Goal: Task Accomplishment & Management: Complete application form

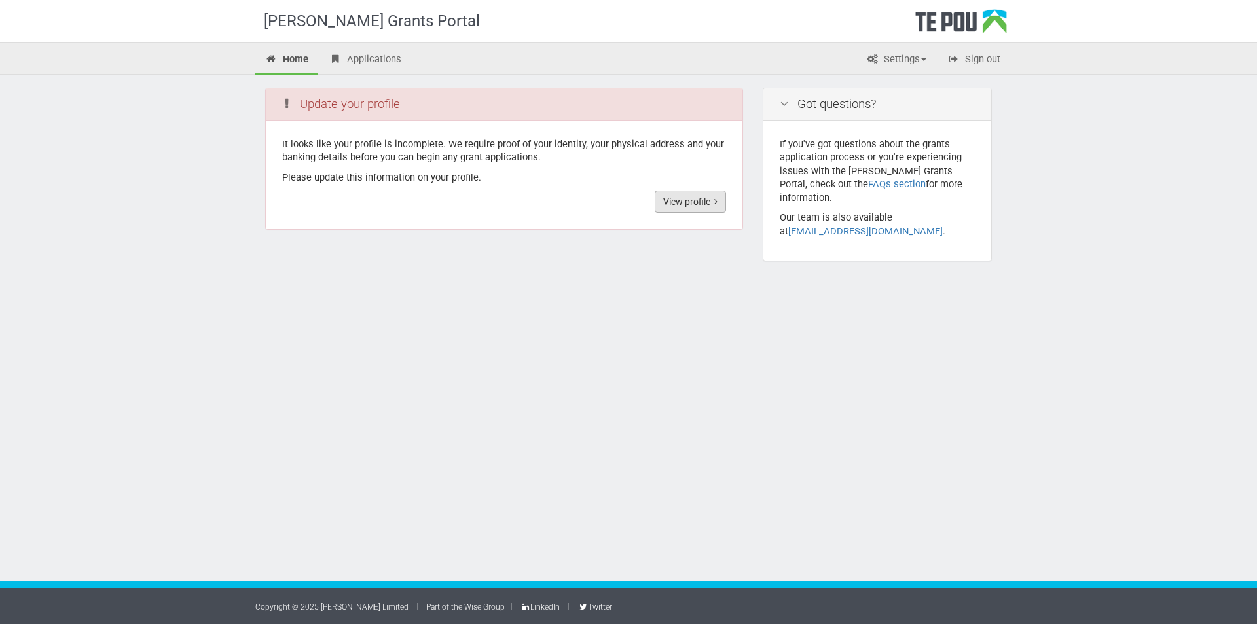
click at [673, 210] on link "View profile" at bounding box center [690, 201] width 71 height 22
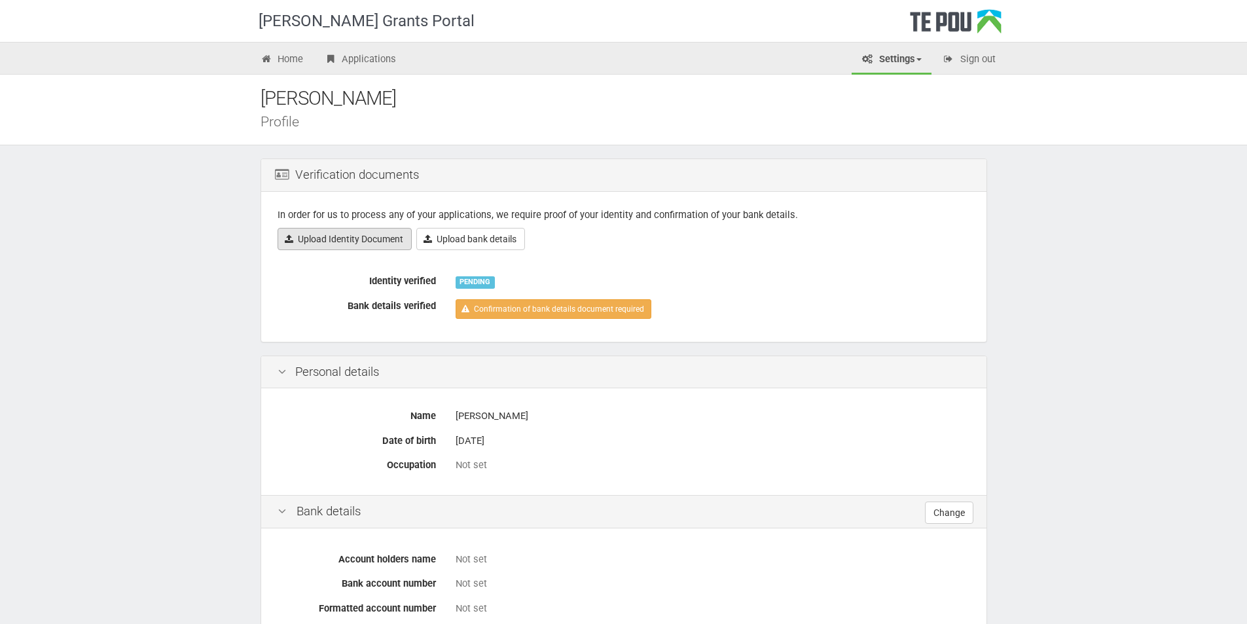
click at [326, 240] on link "Upload Identity Document" at bounding box center [345, 239] width 134 height 22
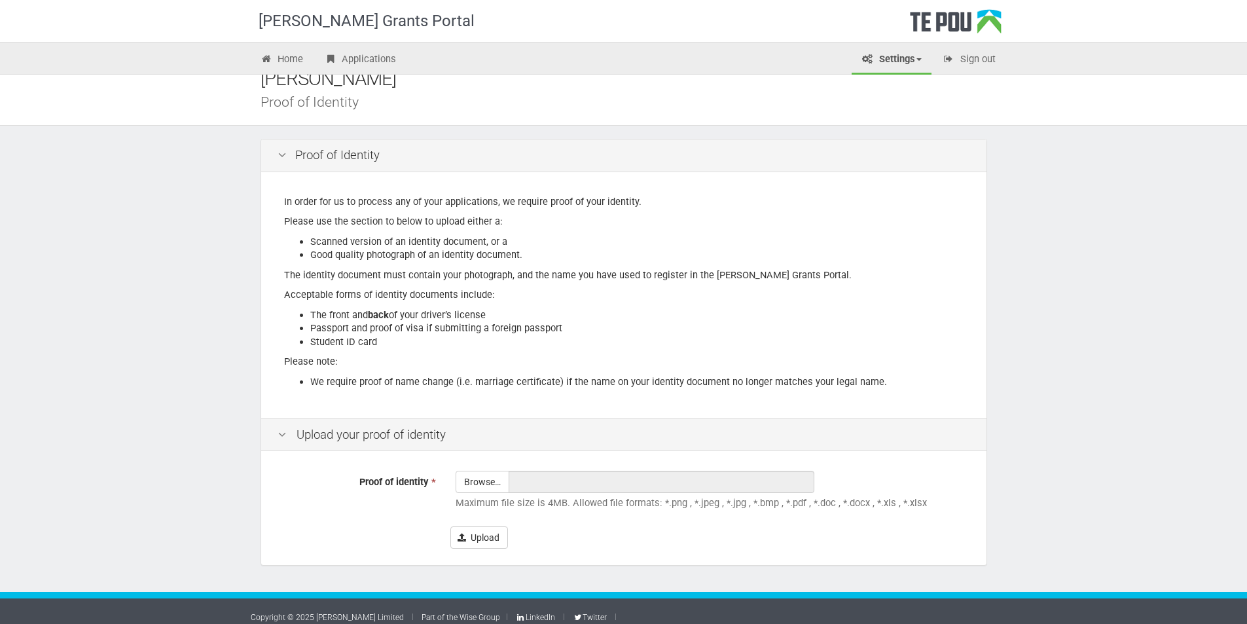
scroll to position [30, 0]
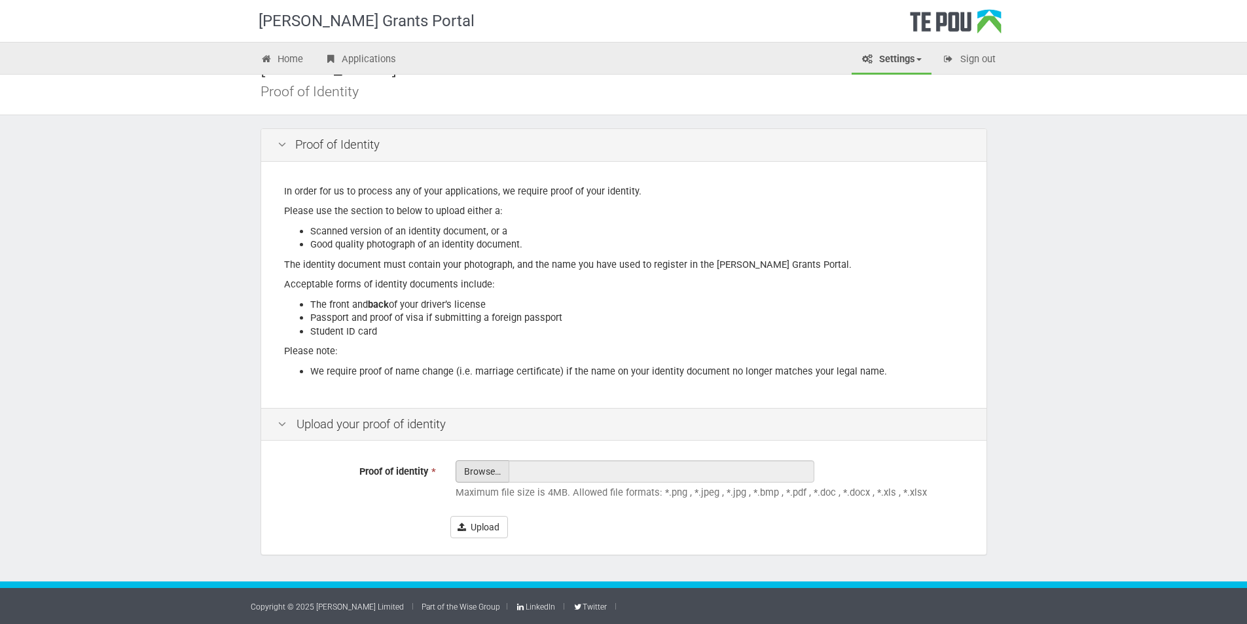
click at [488, 469] on input "Proof of identity *" at bounding box center [482, 508] width 52 height 94
type input "C:\fakepath\rowelic.pdf"
type input "rowelic.pdf"
click at [477, 532] on button "Upload" at bounding box center [479, 527] width 58 height 22
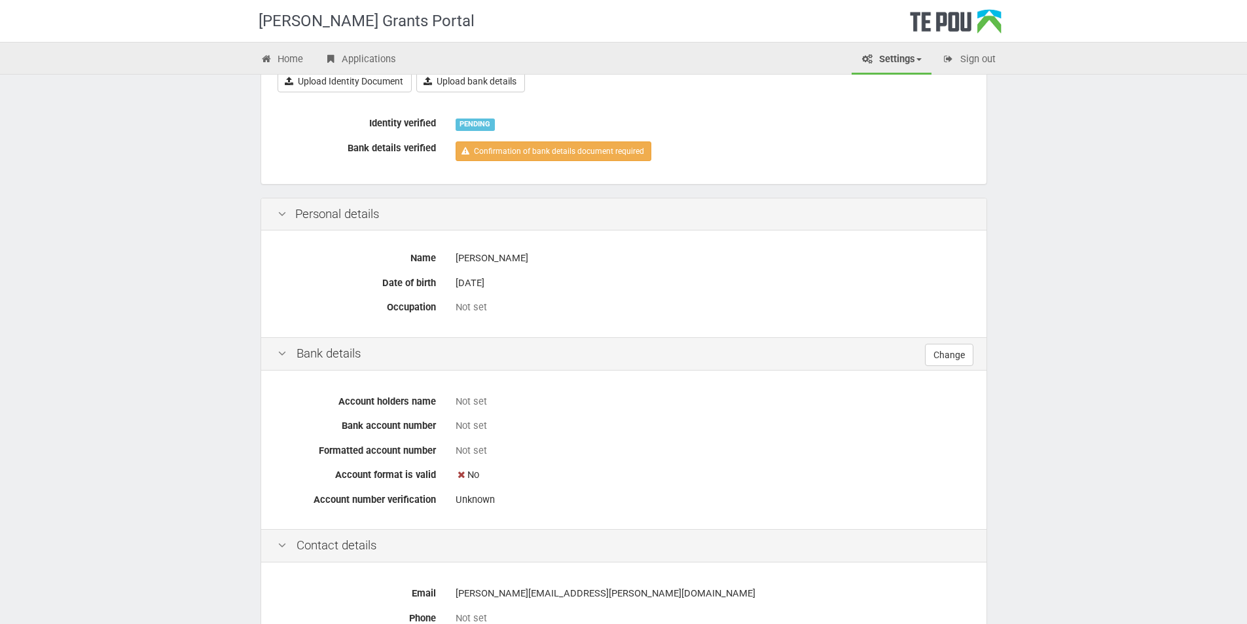
scroll to position [196, 0]
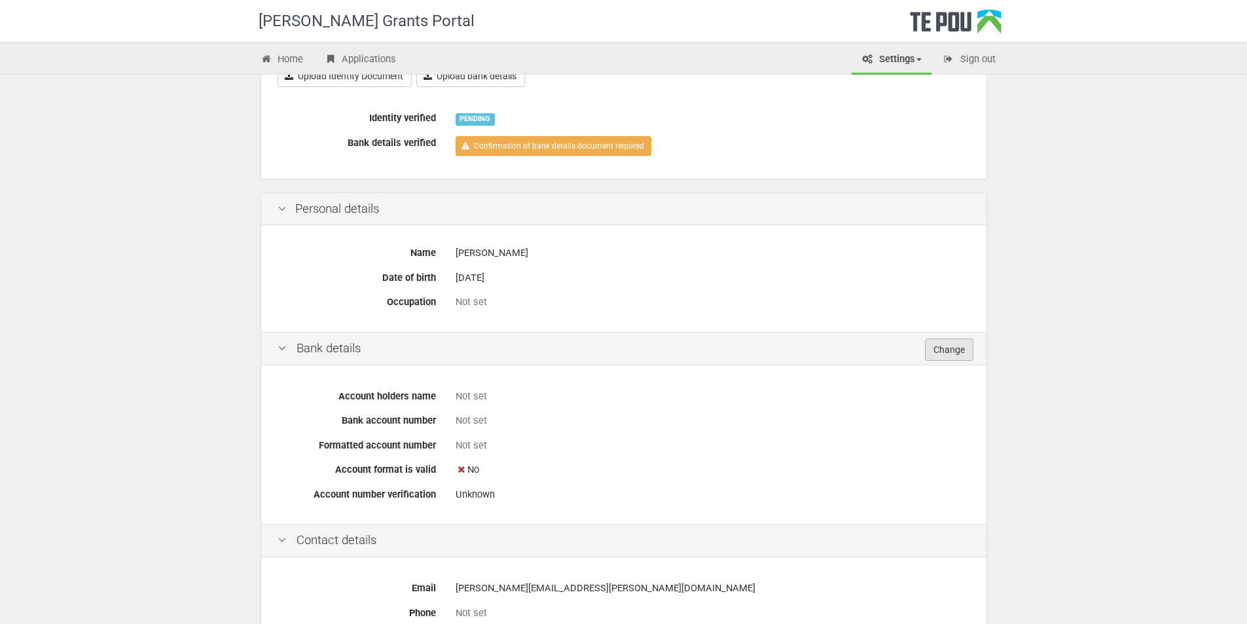
click at [958, 350] on link "Change" at bounding box center [949, 349] width 48 height 22
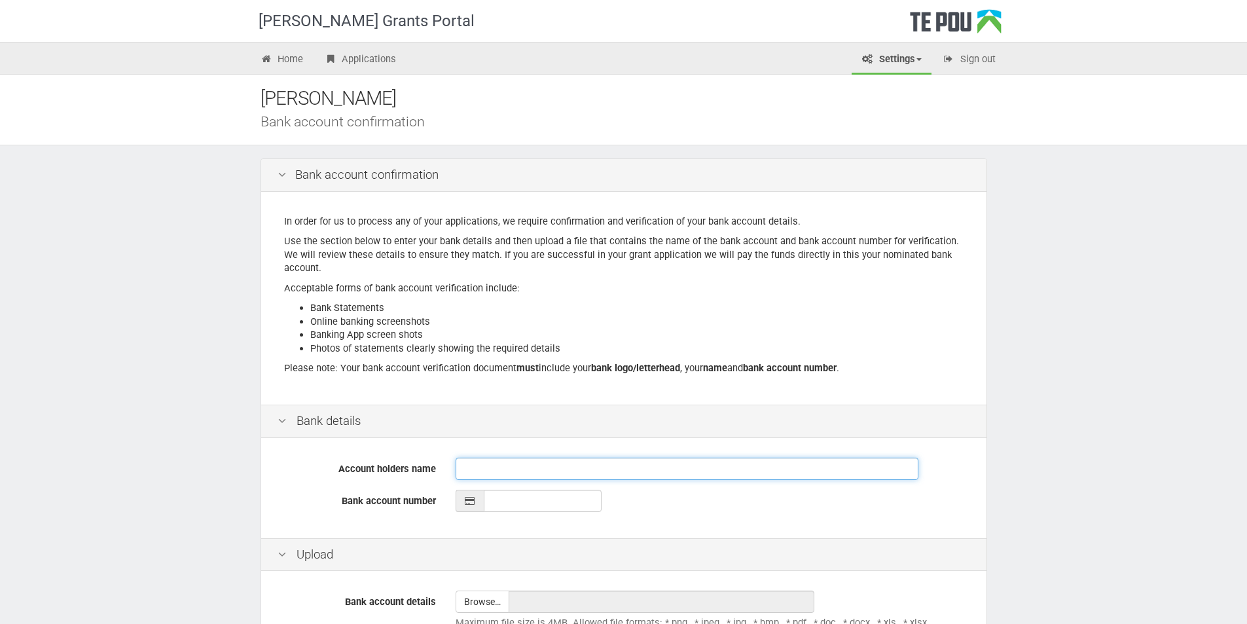
click at [560, 468] on input "Account holders name" at bounding box center [687, 469] width 463 height 22
type input "R A ROWE"
click at [539, 491] on input "__-____-_______-___" at bounding box center [543, 501] width 118 height 22
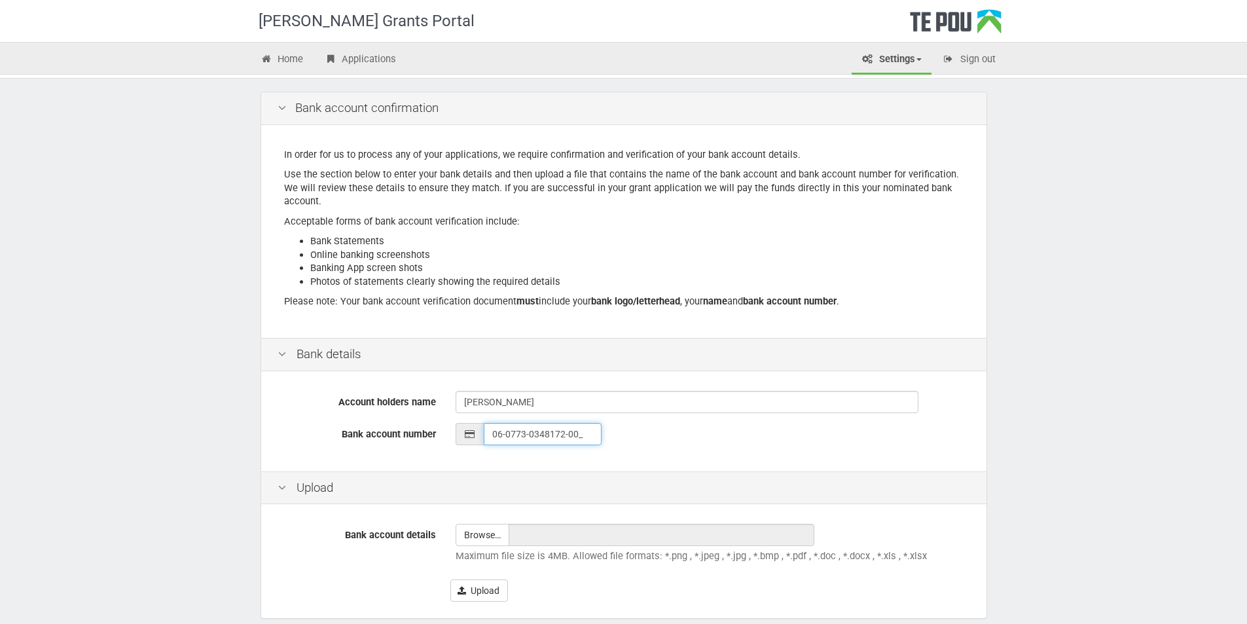
scroll to position [130, 0]
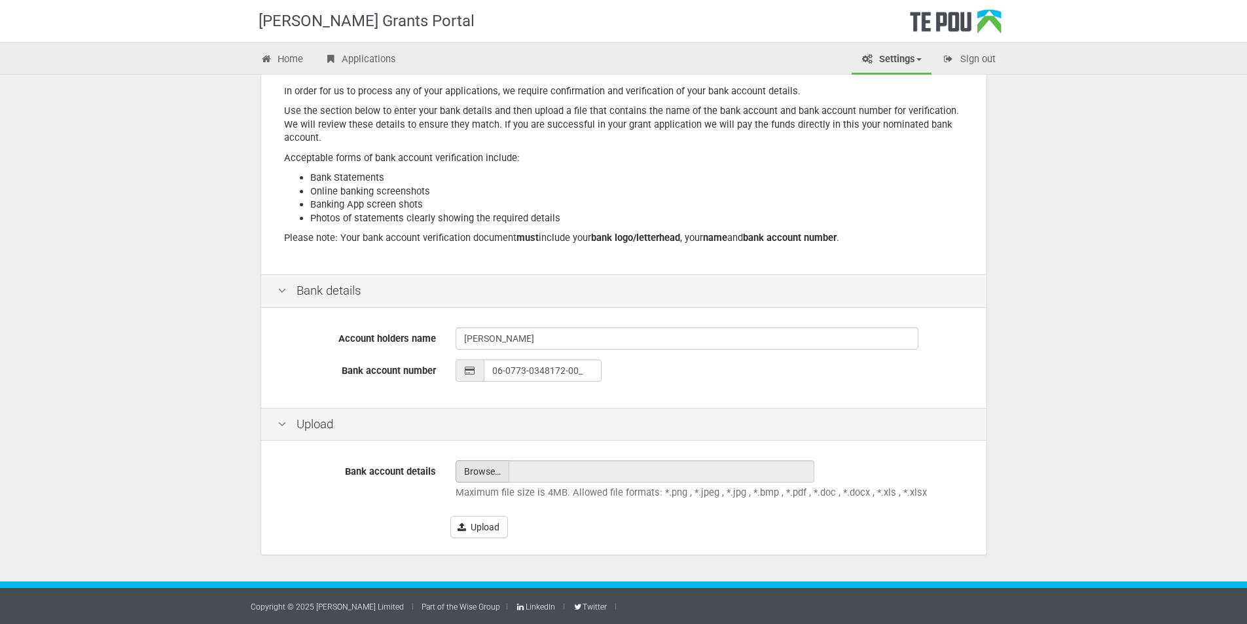
type input "06-0773-0348172-00"
click at [497, 475] on input "file" at bounding box center [482, 471] width 52 height 21
type input "C:\fakepath\Proof-of-Account-06-0773-0348172-00 (1).pdf"
type input "Proof-of-Account-06-0773-0348172-00 (1).pdf"
click at [494, 534] on button "Upload" at bounding box center [479, 527] width 58 height 22
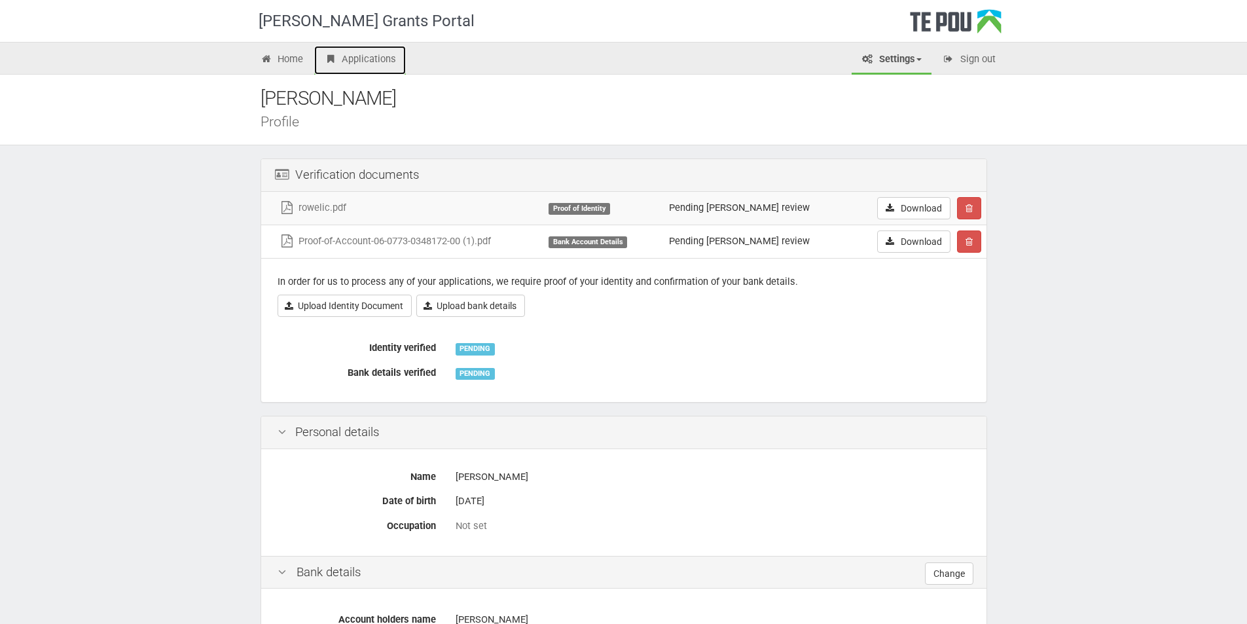
click at [365, 52] on link "Applications" at bounding box center [360, 60] width 92 height 29
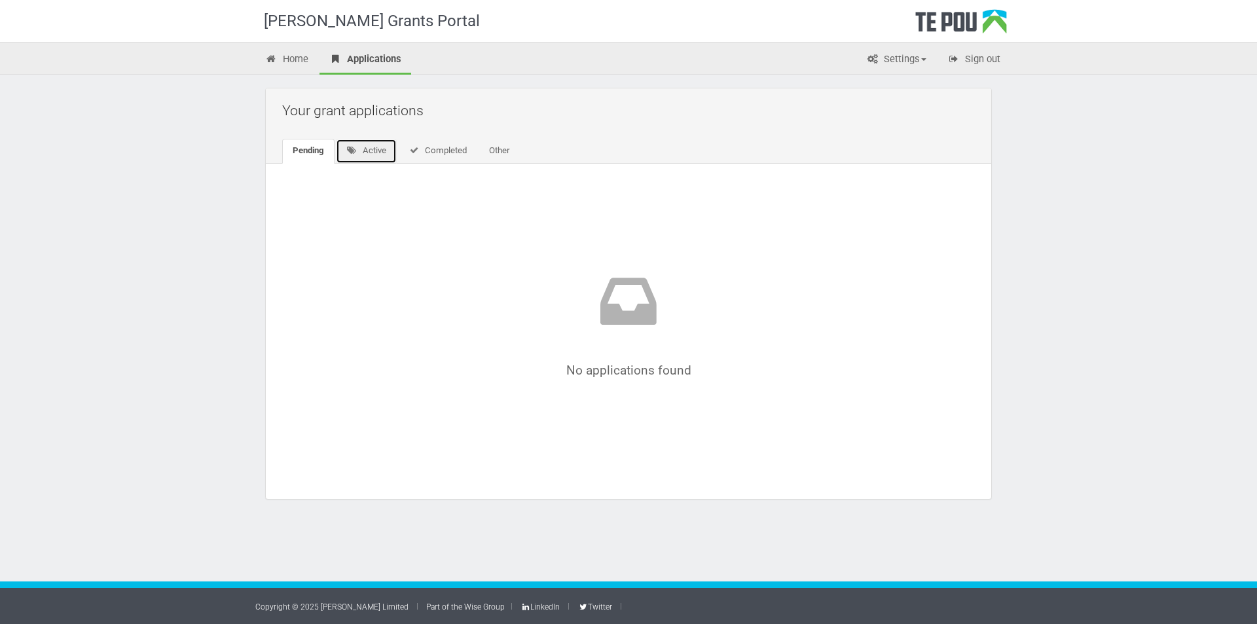
click at [365, 149] on link "Active" at bounding box center [366, 151] width 61 height 25
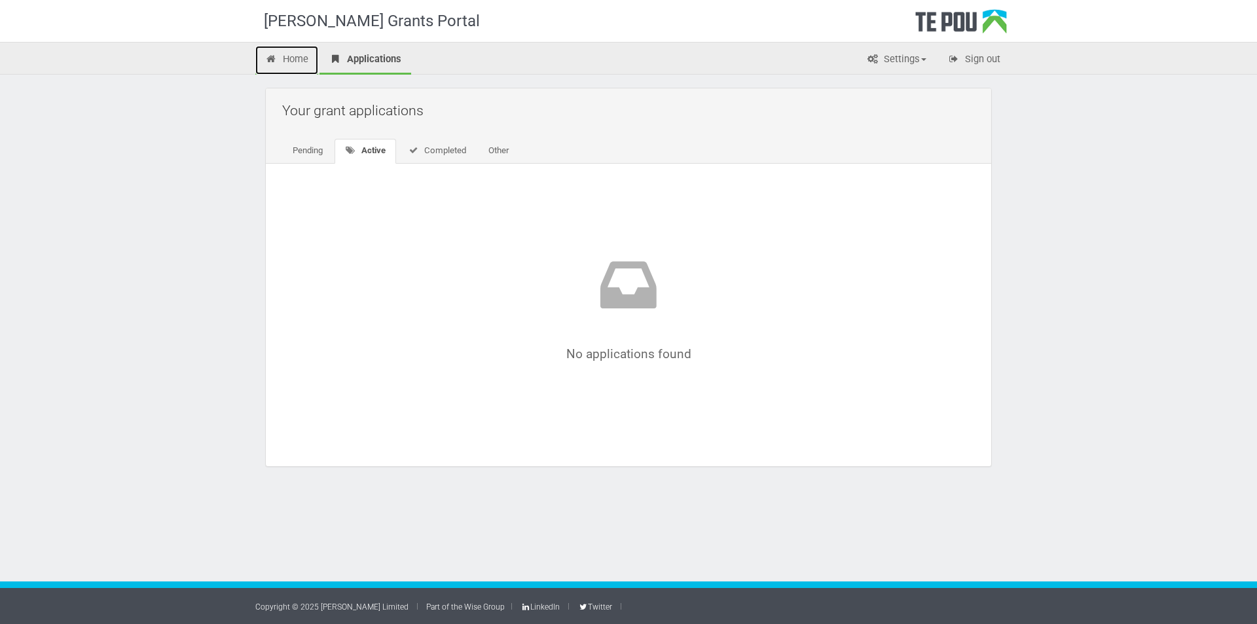
click at [291, 52] on link "Home" at bounding box center [286, 60] width 63 height 29
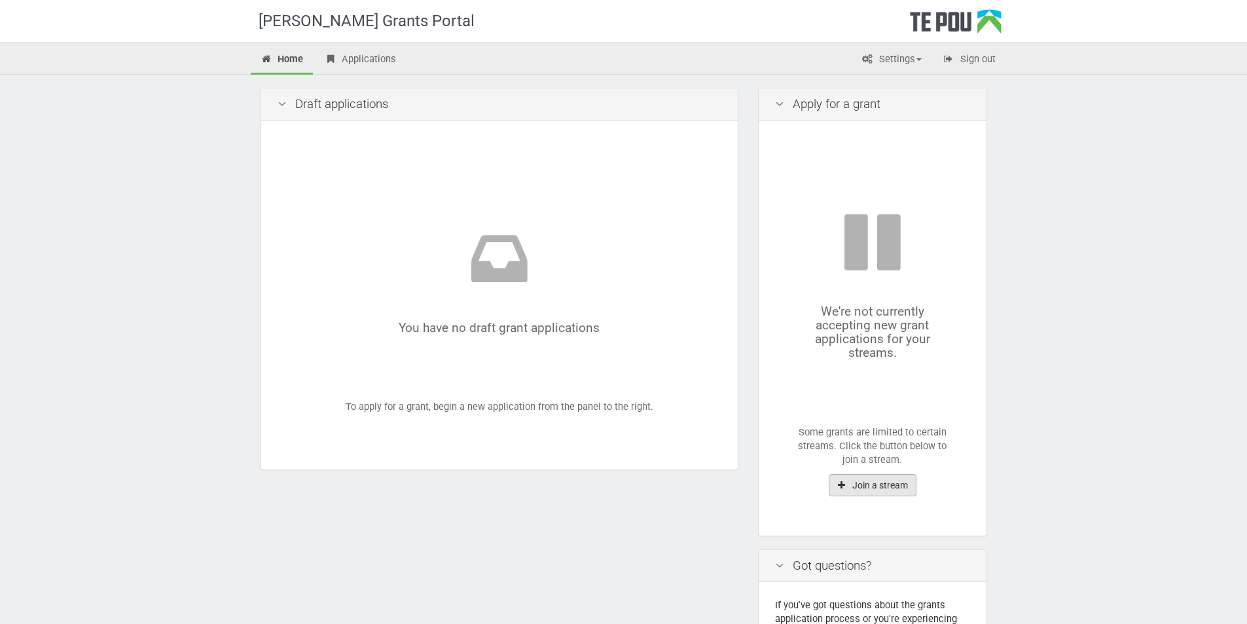
click at [876, 484] on button "Join a stream" at bounding box center [873, 485] width 88 height 22
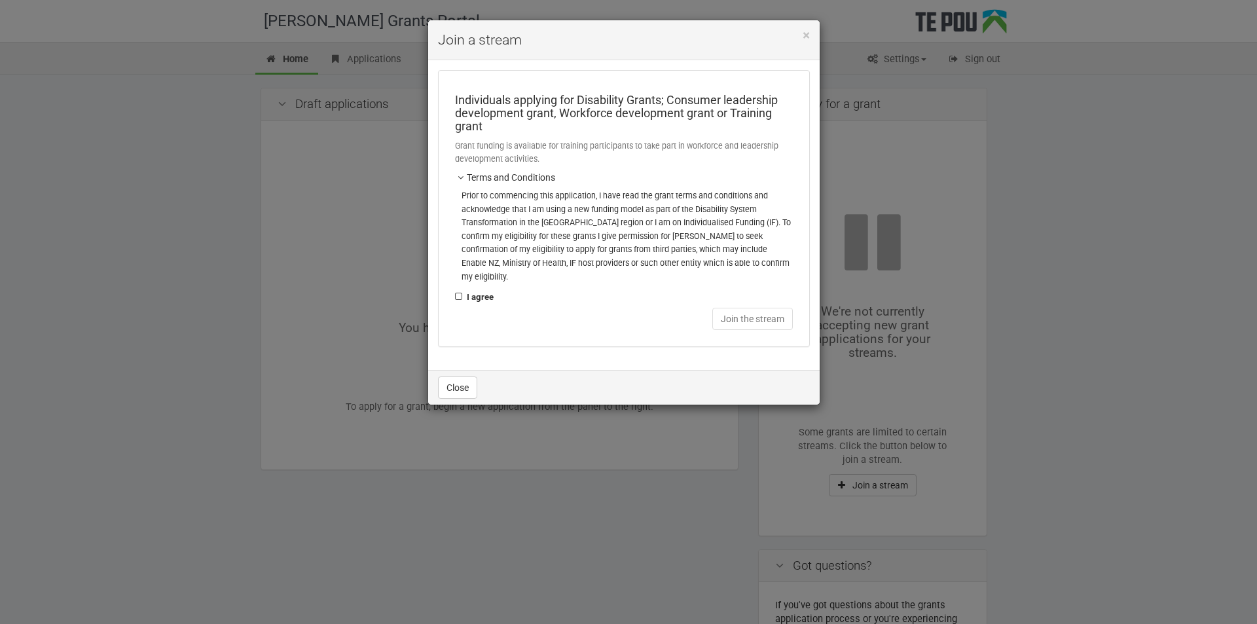
click at [457, 290] on label "I agree" at bounding box center [474, 297] width 39 height 14
click at [455, 289] on input "I agree" at bounding box center [454, 289] width 1 height 1
checkbox input "true"
click at [735, 308] on button "Join the stream" at bounding box center [752, 319] width 81 height 22
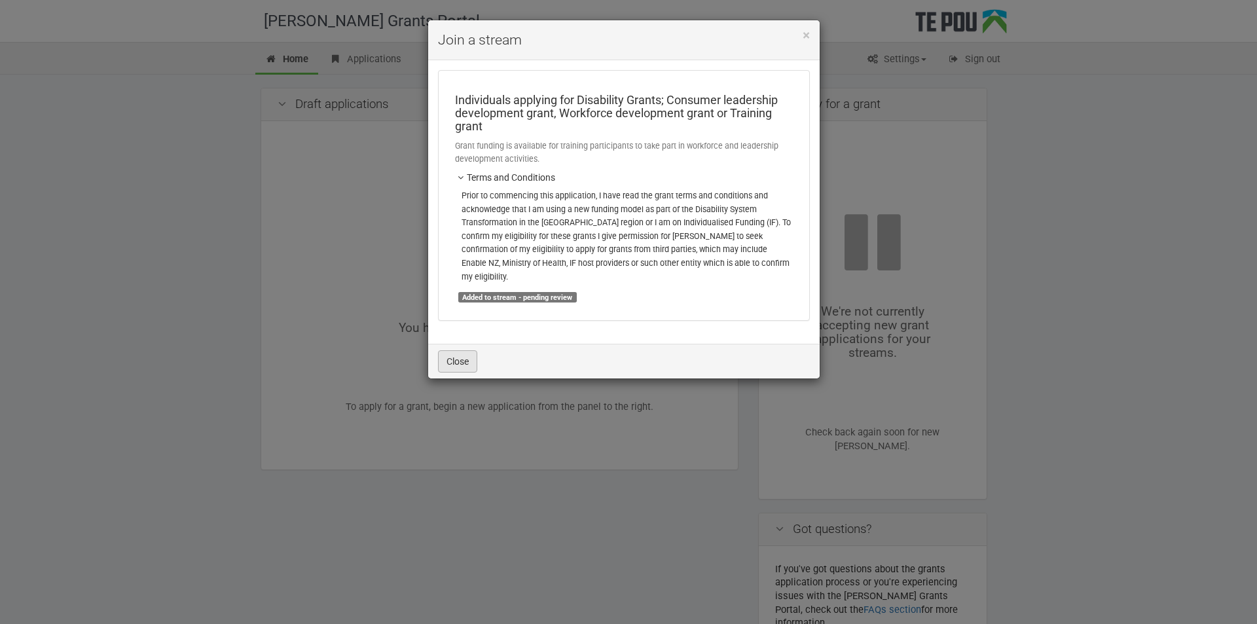
click at [469, 351] on button "Close" at bounding box center [457, 361] width 39 height 22
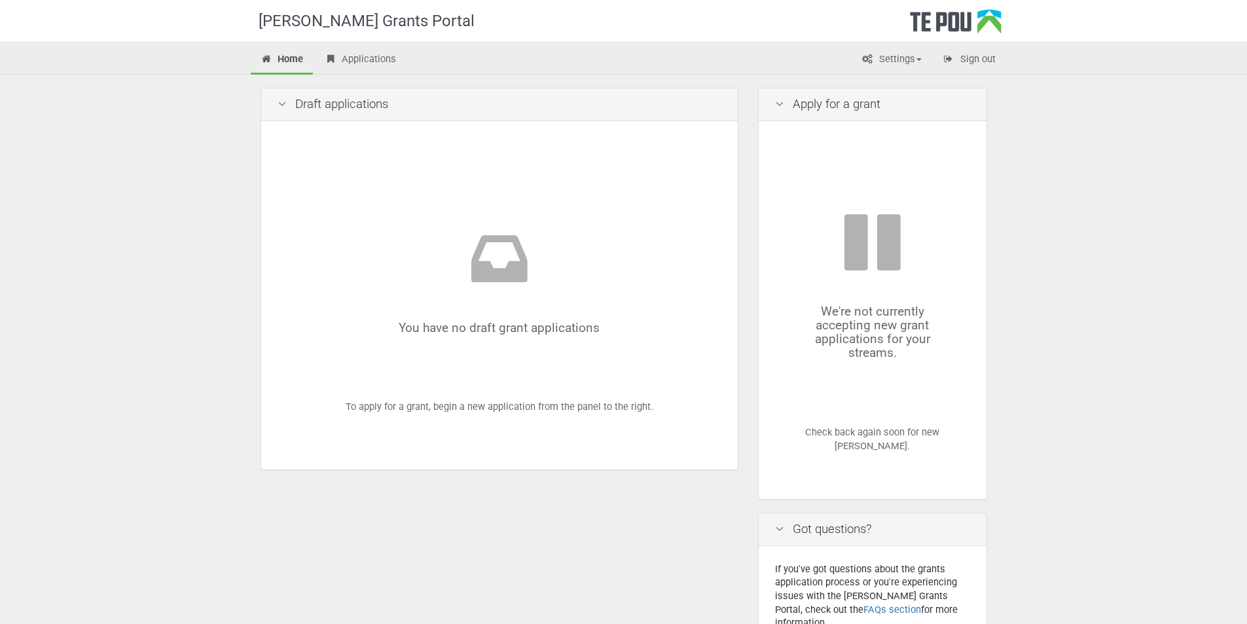
click at [882, 247] on icon at bounding box center [872, 246] width 149 height 75
click at [880, 67] on link "Settings" at bounding box center [892, 60] width 80 height 29
click at [882, 84] on link "Profile" at bounding box center [880, 87] width 103 height 19
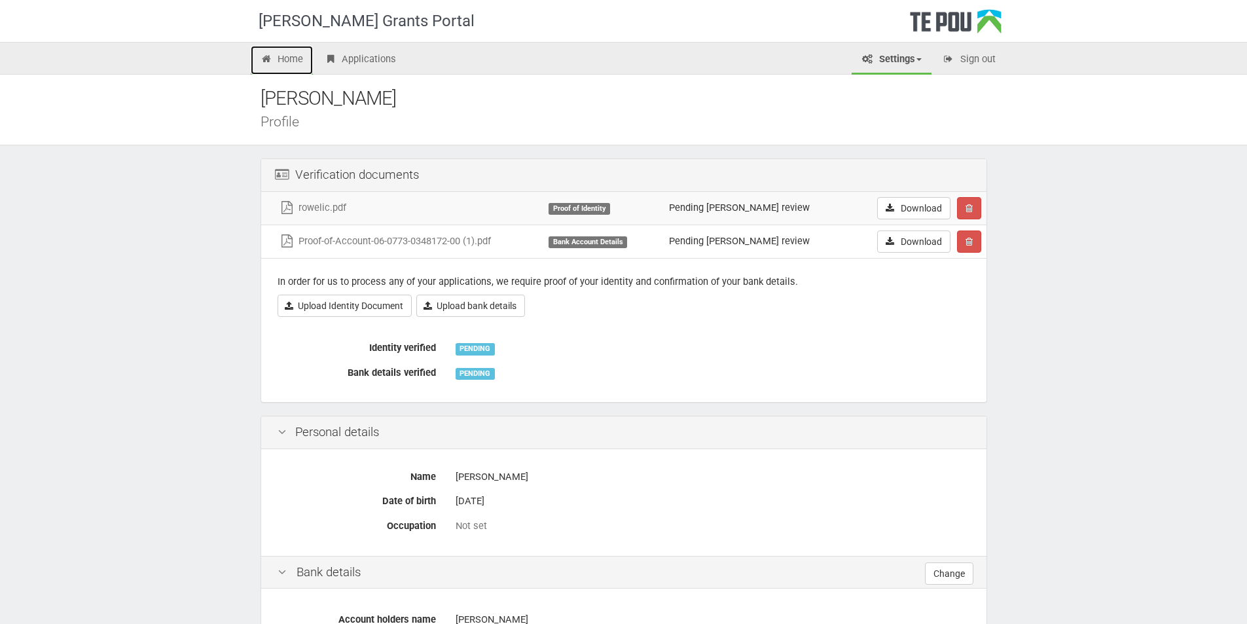
click at [290, 59] on link "Home" at bounding box center [282, 60] width 63 height 29
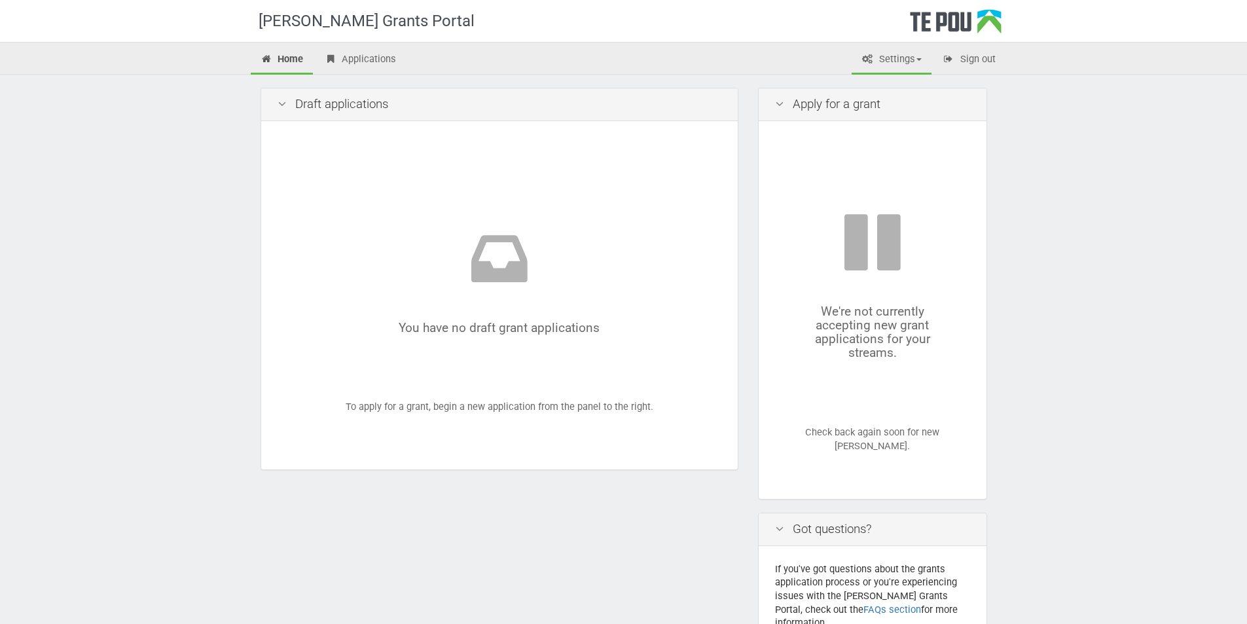
click at [881, 56] on link "Settings" at bounding box center [892, 60] width 80 height 29
click at [884, 102] on link "My account" at bounding box center [880, 106] width 103 height 19
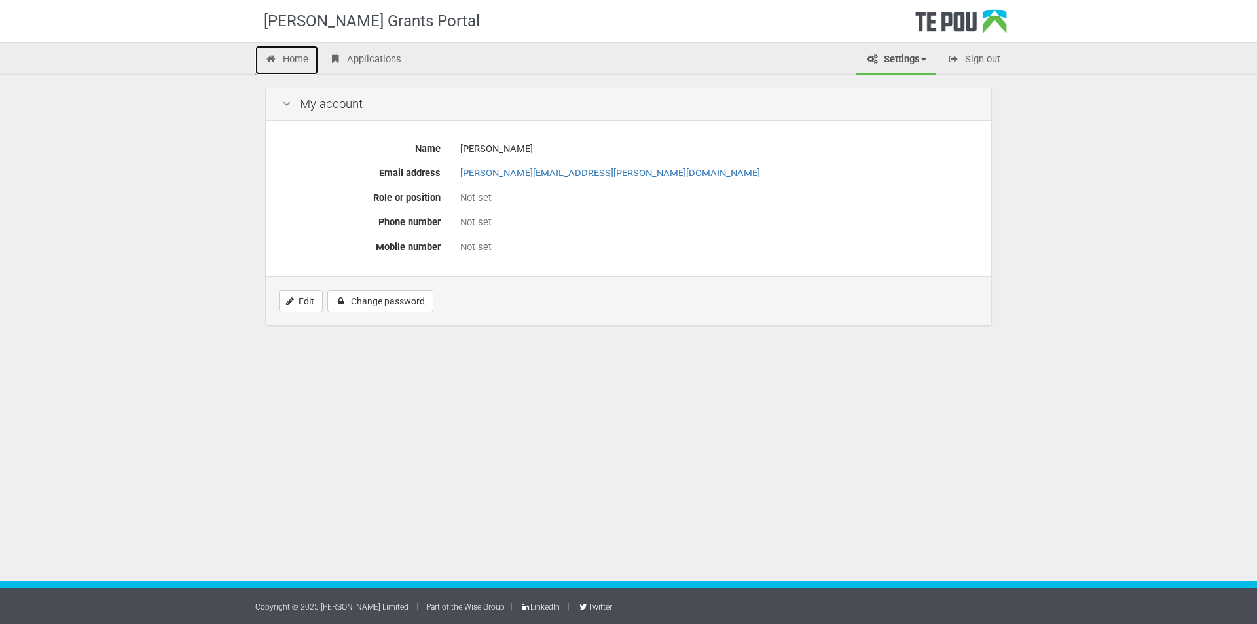
click at [292, 70] on link "Home" at bounding box center [286, 60] width 63 height 29
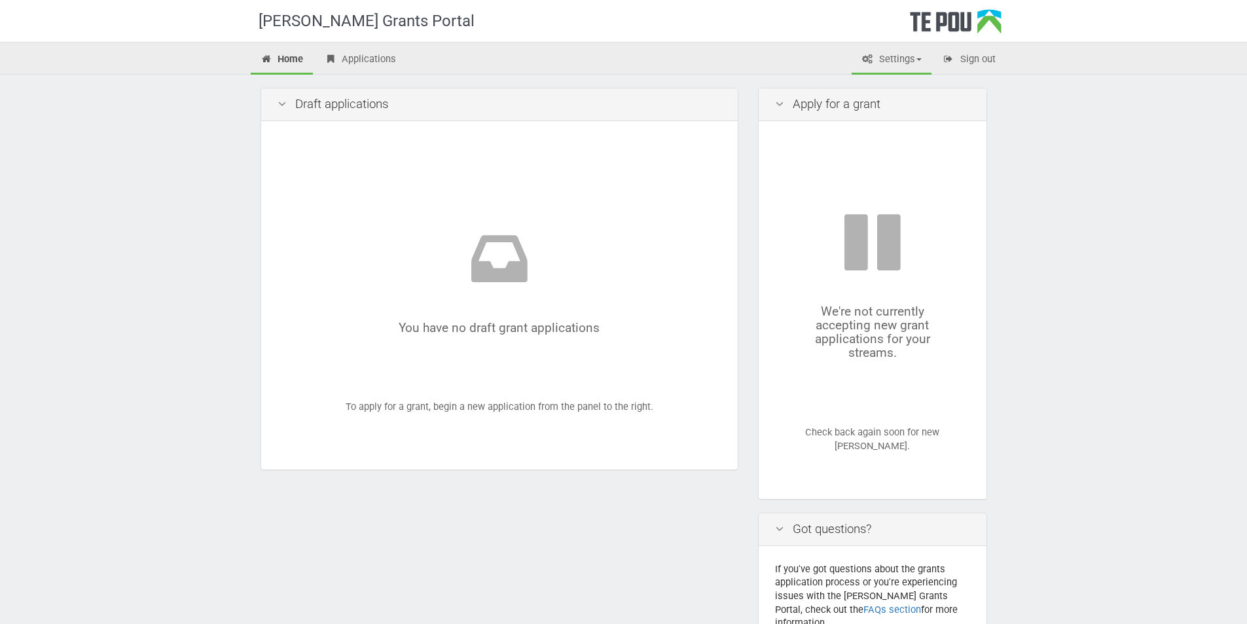
click at [877, 71] on link "Settings" at bounding box center [892, 60] width 80 height 29
click at [455, 105] on div "Draft applications" at bounding box center [499, 104] width 476 height 33
click at [374, 61] on link "Applications" at bounding box center [360, 60] width 92 height 29
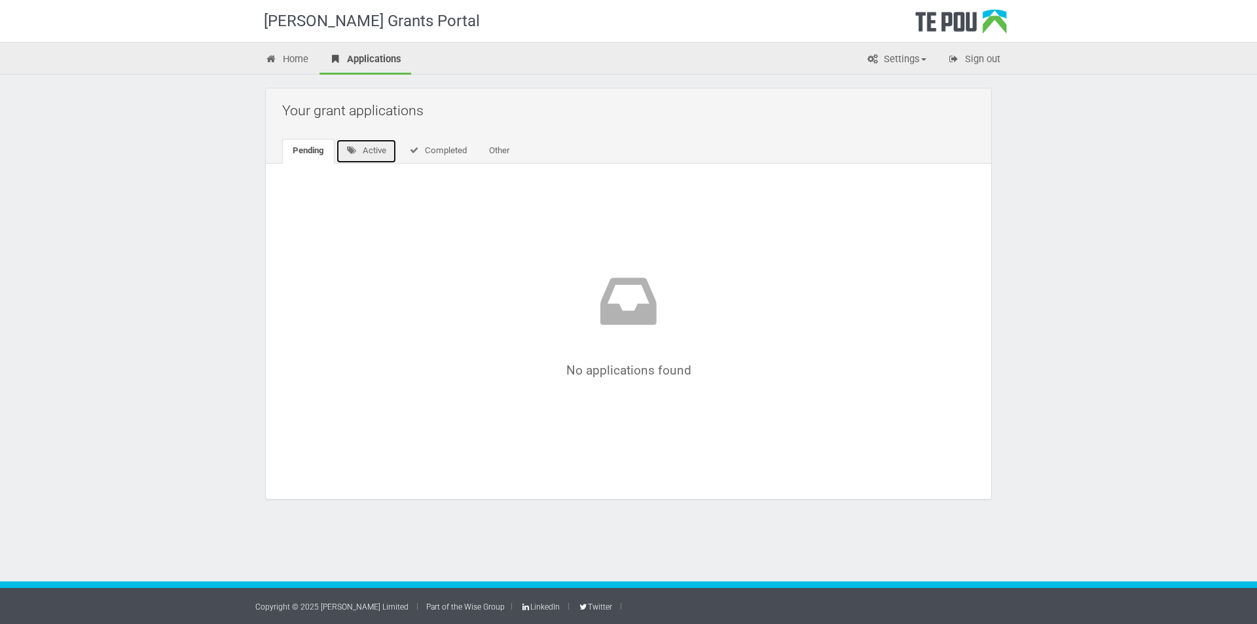
click at [374, 151] on link "Active" at bounding box center [366, 151] width 61 height 25
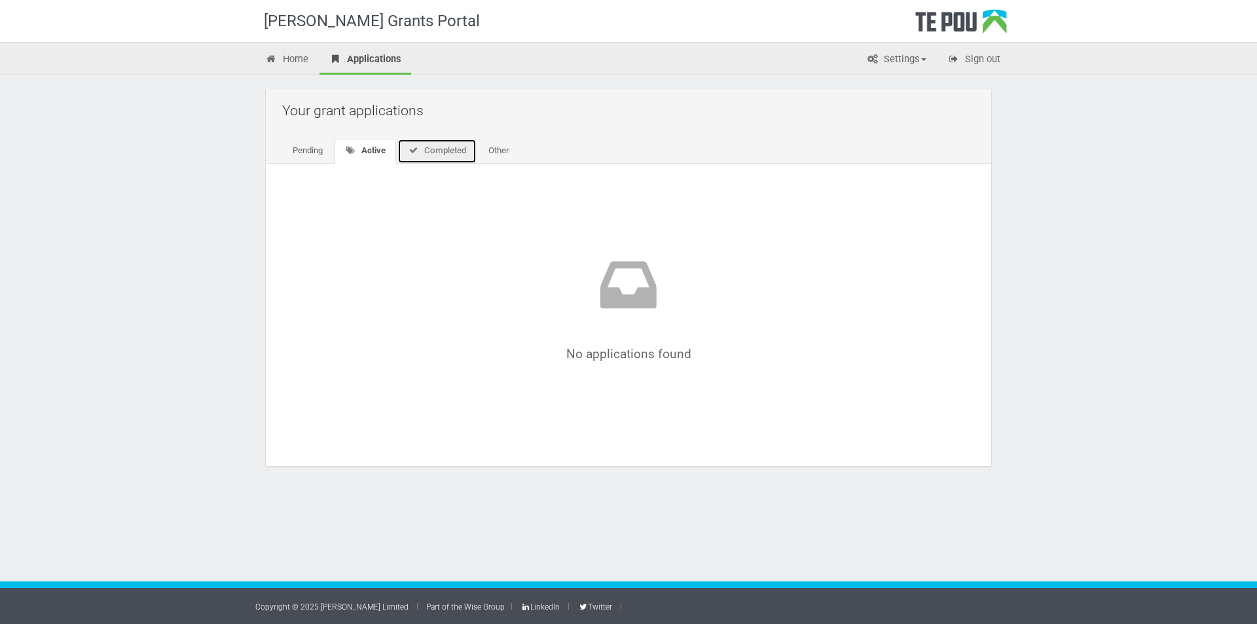
click at [408, 151] on link "Completed" at bounding box center [436, 151] width 79 height 25
click at [500, 153] on link "Other" at bounding box center [496, 151] width 41 height 25
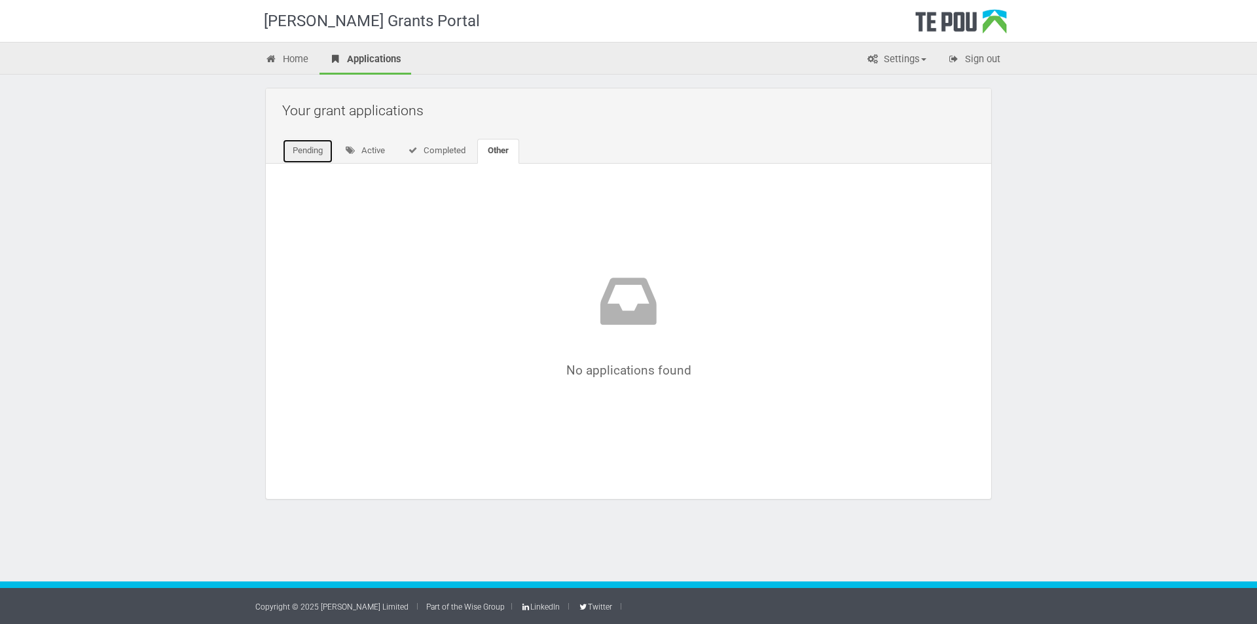
click at [285, 145] on link "Pending" at bounding box center [307, 151] width 51 height 25
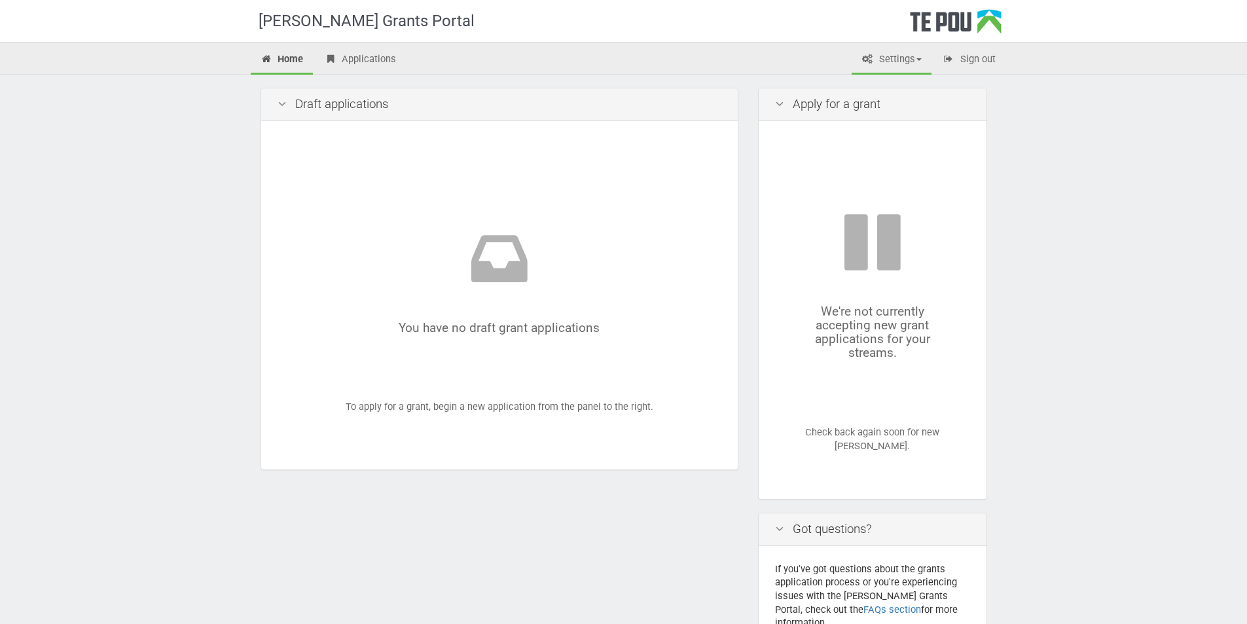
click at [871, 65] on link "Settings" at bounding box center [892, 60] width 80 height 29
click at [871, 121] on link "FAQs" at bounding box center [880, 125] width 103 height 19
click at [375, 60] on link "Applications" at bounding box center [360, 60] width 92 height 29
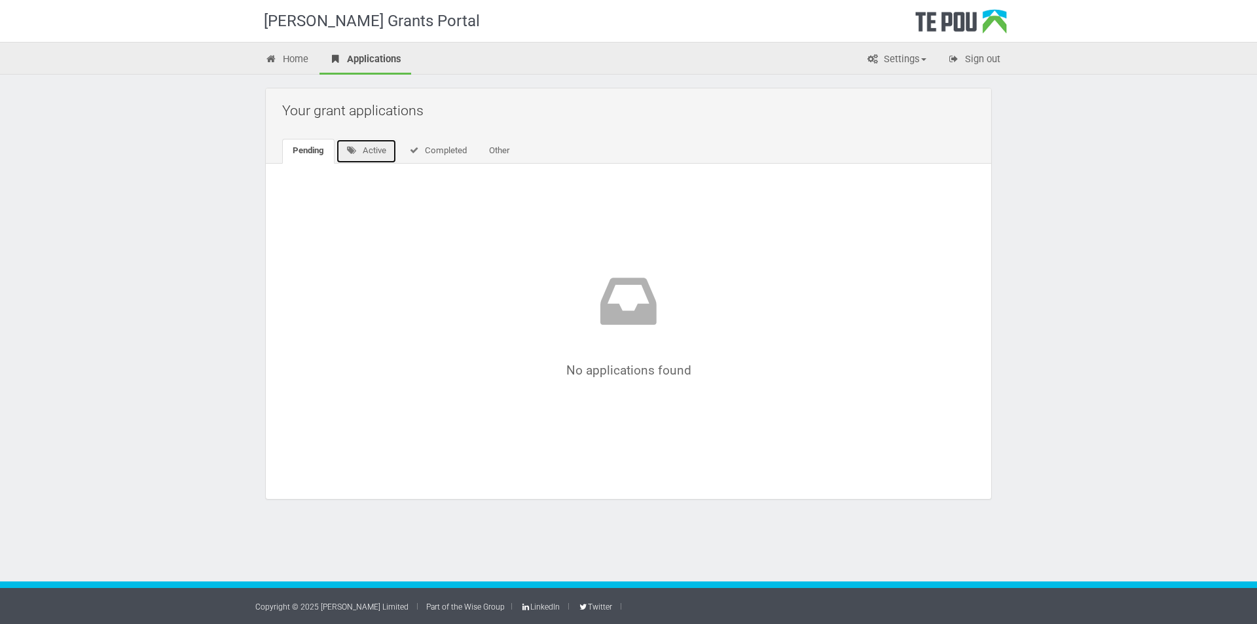
click at [359, 148] on link "Active" at bounding box center [366, 151] width 61 height 25
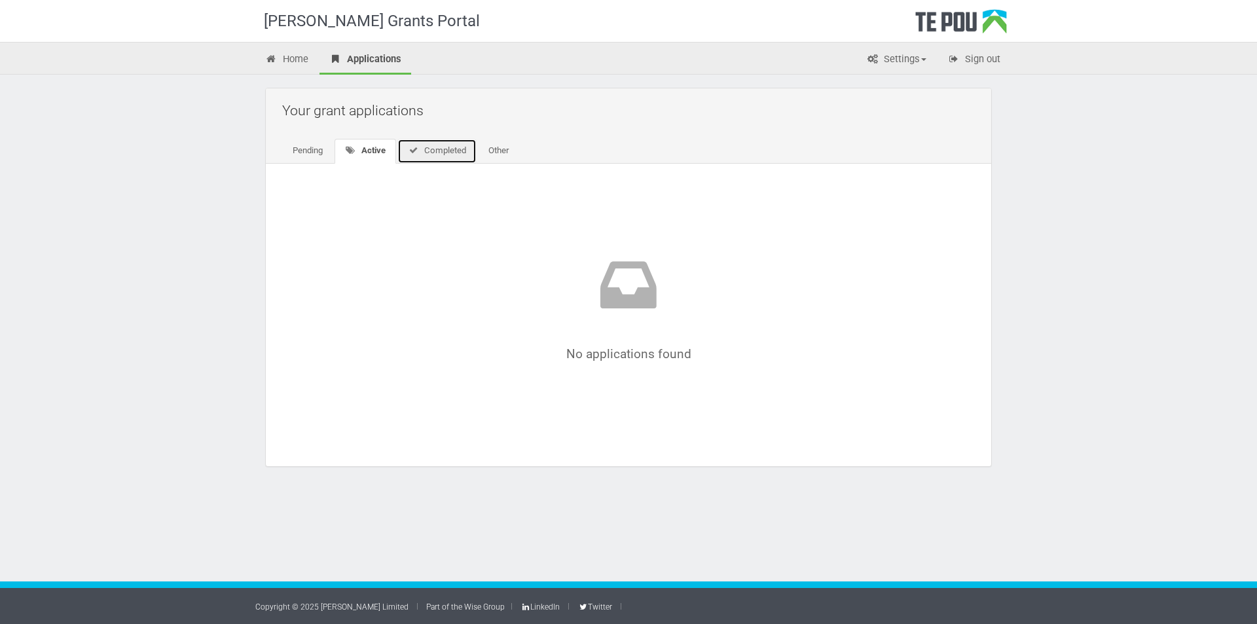
click at [406, 147] on link "Completed" at bounding box center [436, 151] width 79 height 25
